Goal: Navigation & Orientation: Go to known website

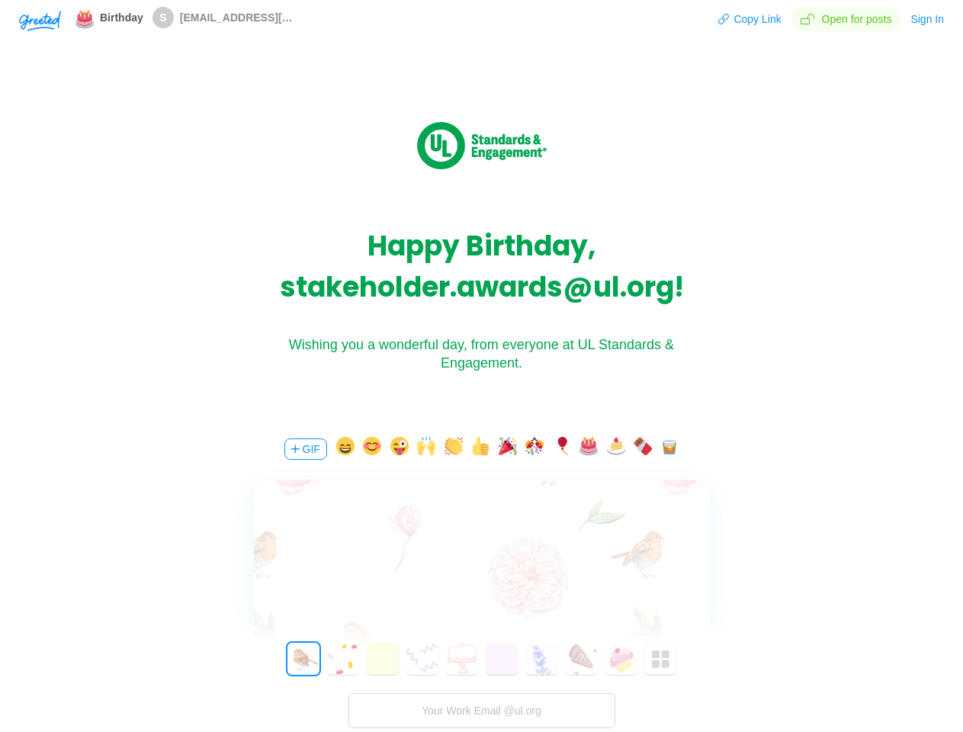
click at [481, 366] on div "Wishing you a wonderful day, from everyone at UL Standards & Engagement." at bounding box center [481, 353] width 457 height 37
click at [40, 20] on img "button" at bounding box center [40, 21] width 42 height 21
click at [751, 19] on button "Copy Link" at bounding box center [749, 19] width 64 height 24
click at [928, 19] on button "Sign In" at bounding box center [926, 19] width 35 height 24
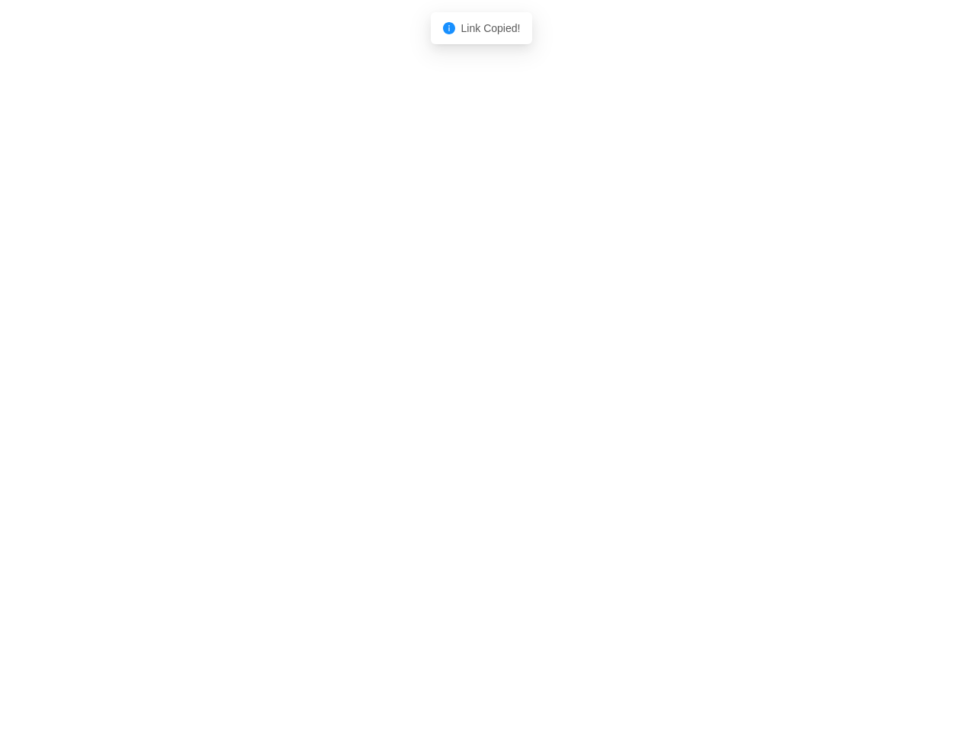
click at [304, 449] on body "Shadow: (click to exit) Link Copied!" at bounding box center [481, 366] width 963 height 732
click at [342, 449] on body "Shadow: (click to exit) Link Copied!" at bounding box center [481, 366] width 963 height 732
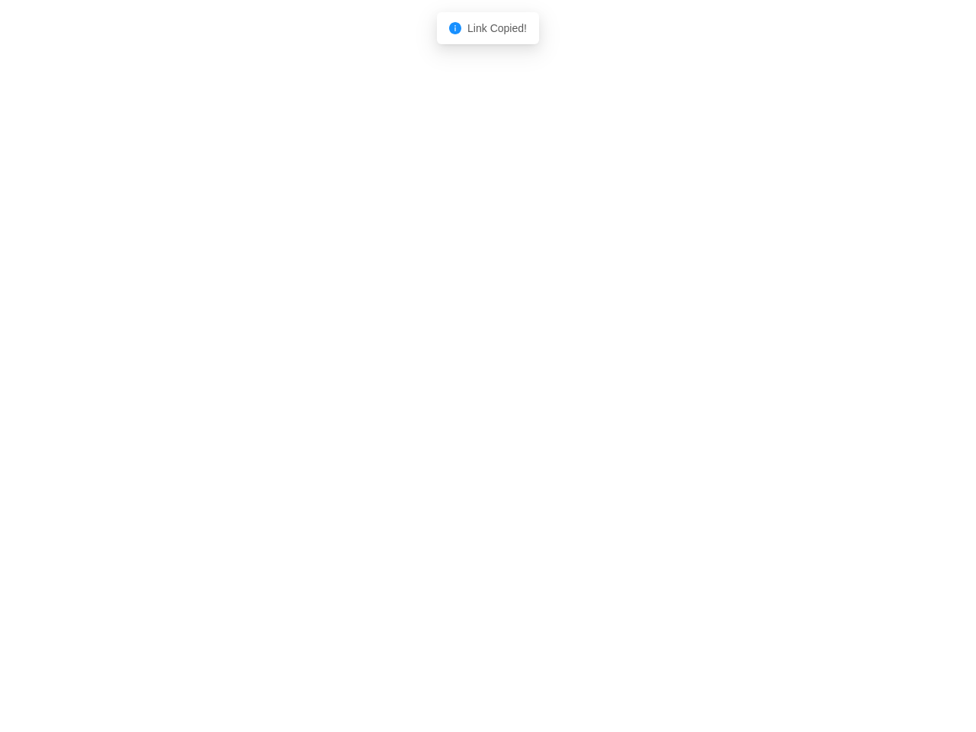
click at [370, 449] on body "Shadow: (click to exit) Link Copied!" at bounding box center [488, 366] width 976 height 732
click at [397, 449] on body "Shadow: (click to exit) Link Copied!" at bounding box center [488, 366] width 976 height 732
click at [424, 449] on body "Shadow: (click to exit) Link Copied!" at bounding box center [488, 366] width 976 height 732
click at [451, 449] on body "Shadow: (click to exit) Link Copied!" at bounding box center [488, 366] width 976 height 732
